Goal: Information Seeking & Learning: Learn about a topic

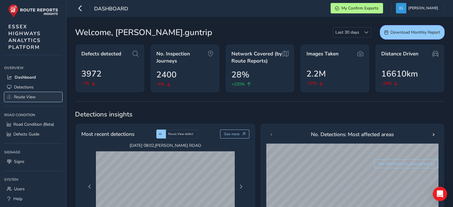
click at [20, 94] on span "Route View" at bounding box center [25, 97] width 22 height 6
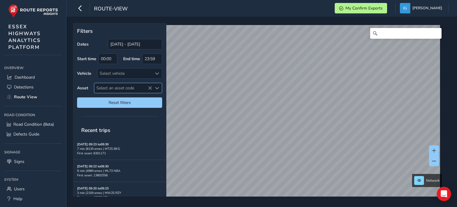
click at [159, 88] on div "Select an asset code" at bounding box center [157, 88] width 10 height 10
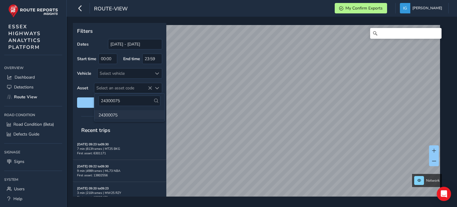
type input "24300075"
click at [119, 114] on li "24300075" at bounding box center [129, 114] width 70 height 9
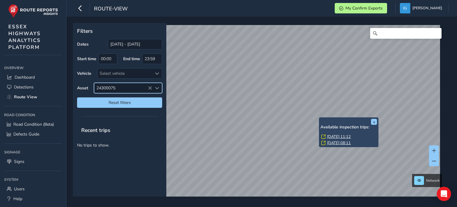
click at [330, 135] on link "[DATE] 11:12" at bounding box center [339, 136] width 24 height 5
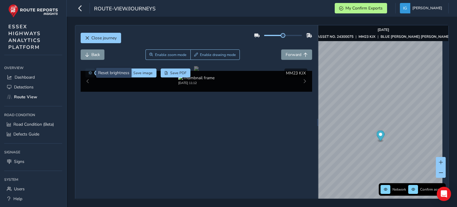
drag, startPoint x: 107, startPoint y: 73, endPoint x: 94, endPoint y: 70, distance: 13.6
click at [94, 70] on div at bounding box center [102, 72] width 34 height 9
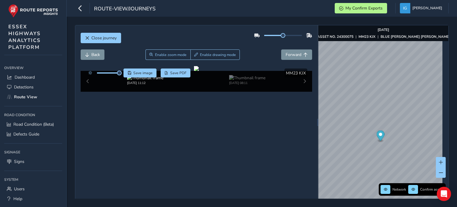
click at [122, 76] on div "Save image Save PDF" at bounding box center [137, 72] width 105 height 9
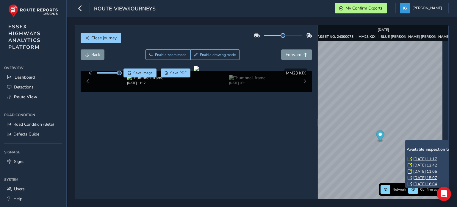
click at [417, 158] on link "[DATE] 11:17" at bounding box center [425, 158] width 24 height 5
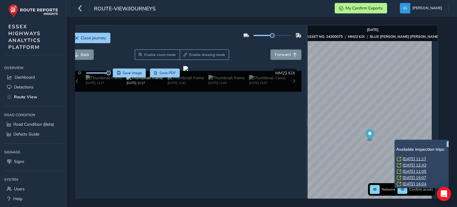
scroll to position [0, 12]
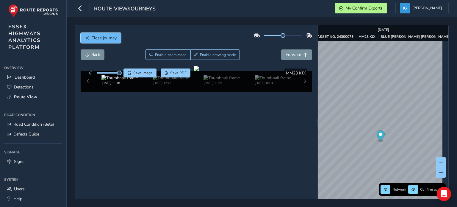
click at [106, 38] on span "Close journey" at bounding box center [103, 38] width 25 height 6
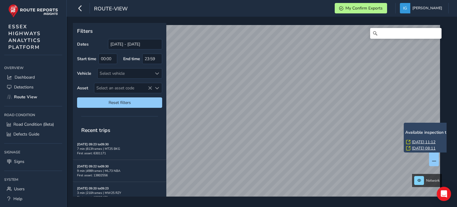
click at [423, 140] on link "[DATE] 11:12" at bounding box center [424, 141] width 24 height 5
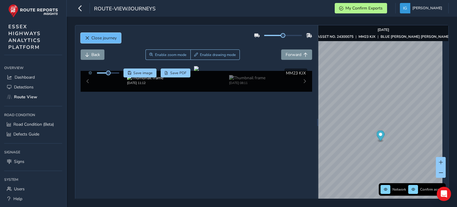
click at [108, 37] on span "Close journey" at bounding box center [103, 38] width 25 height 6
